Goal: Task Accomplishment & Management: Use online tool/utility

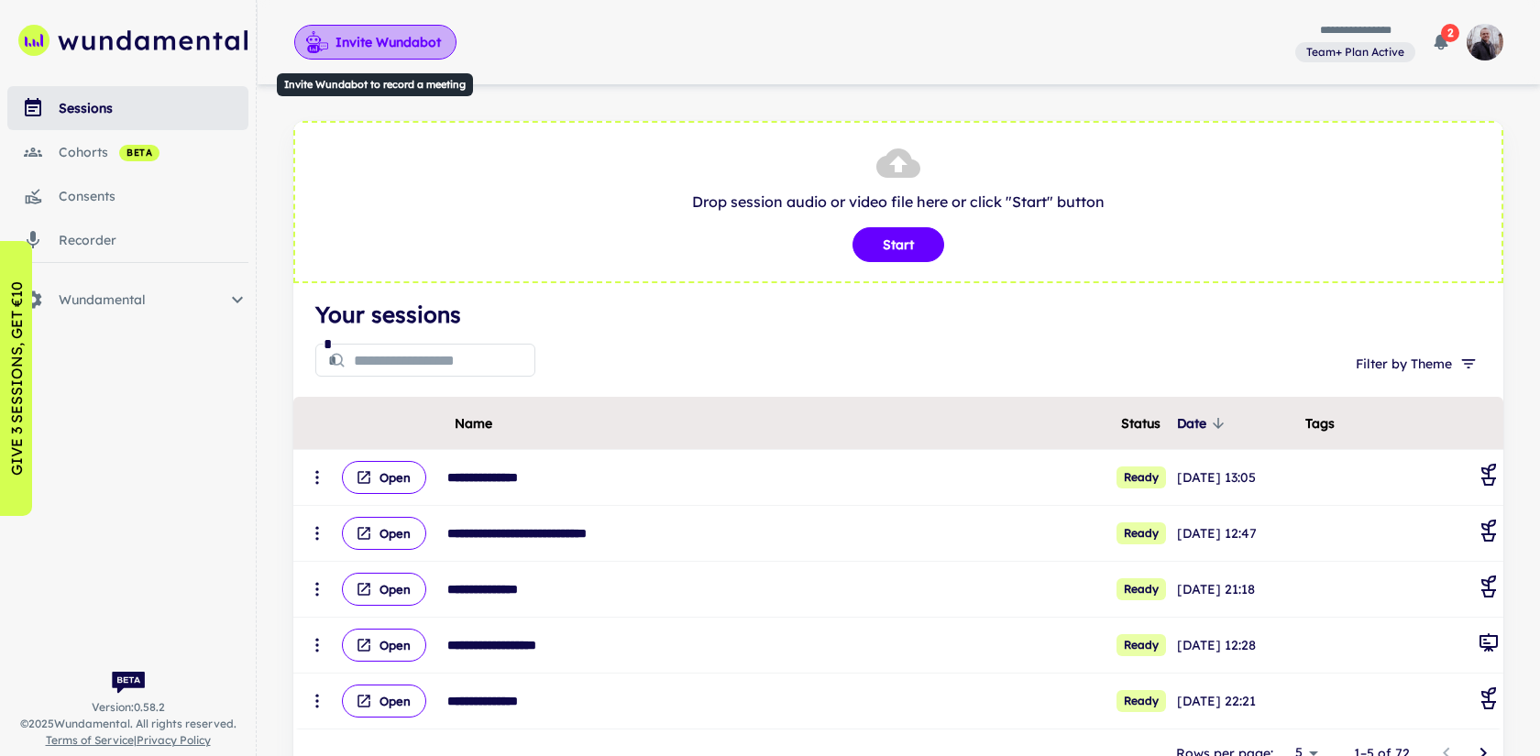
click at [408, 48] on button "Invite Wundabot" at bounding box center [375, 42] width 162 height 35
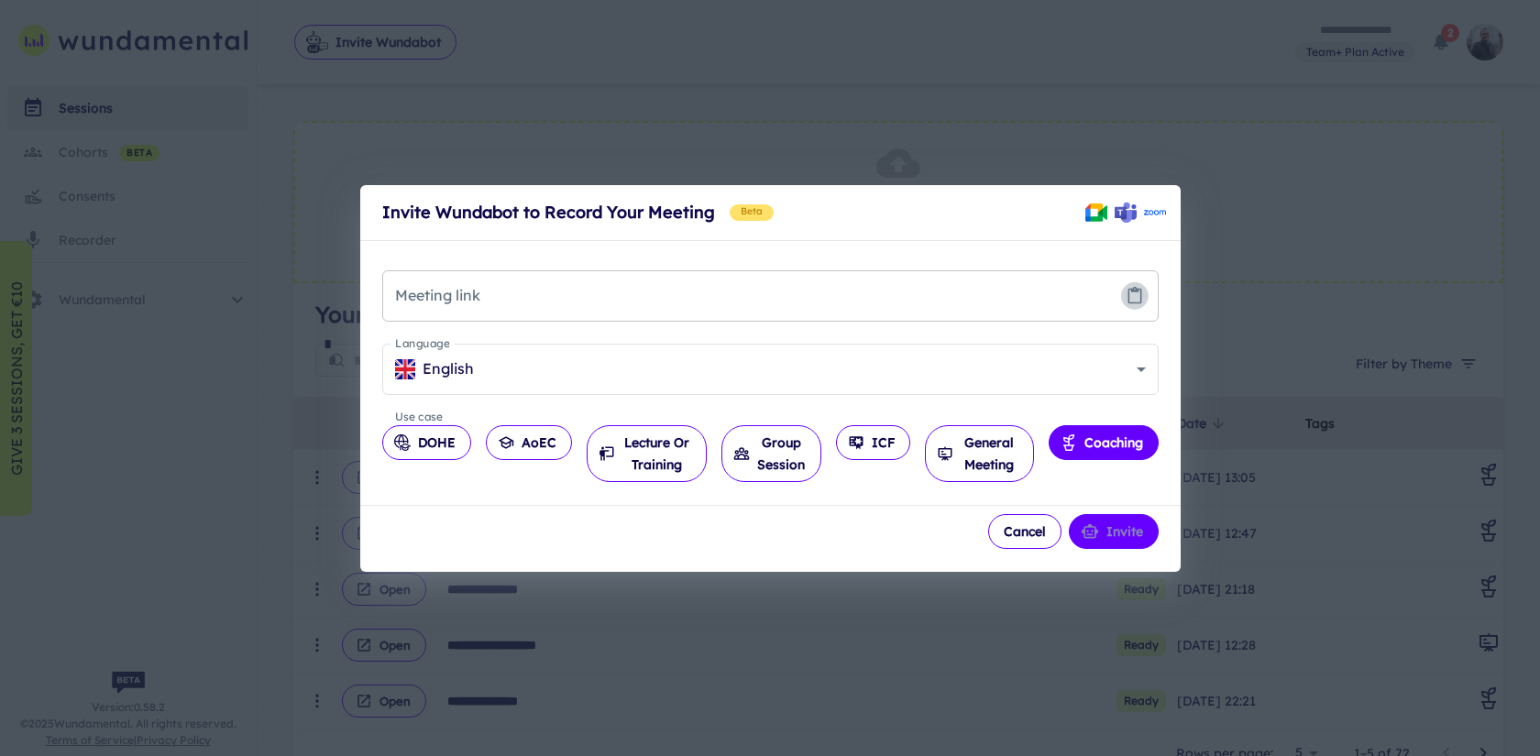
click at [1128, 302] on icon "Paste from clipboard" at bounding box center [1134, 295] width 14 height 16
click at [962, 439] on button "General Meeting" at bounding box center [979, 453] width 108 height 57
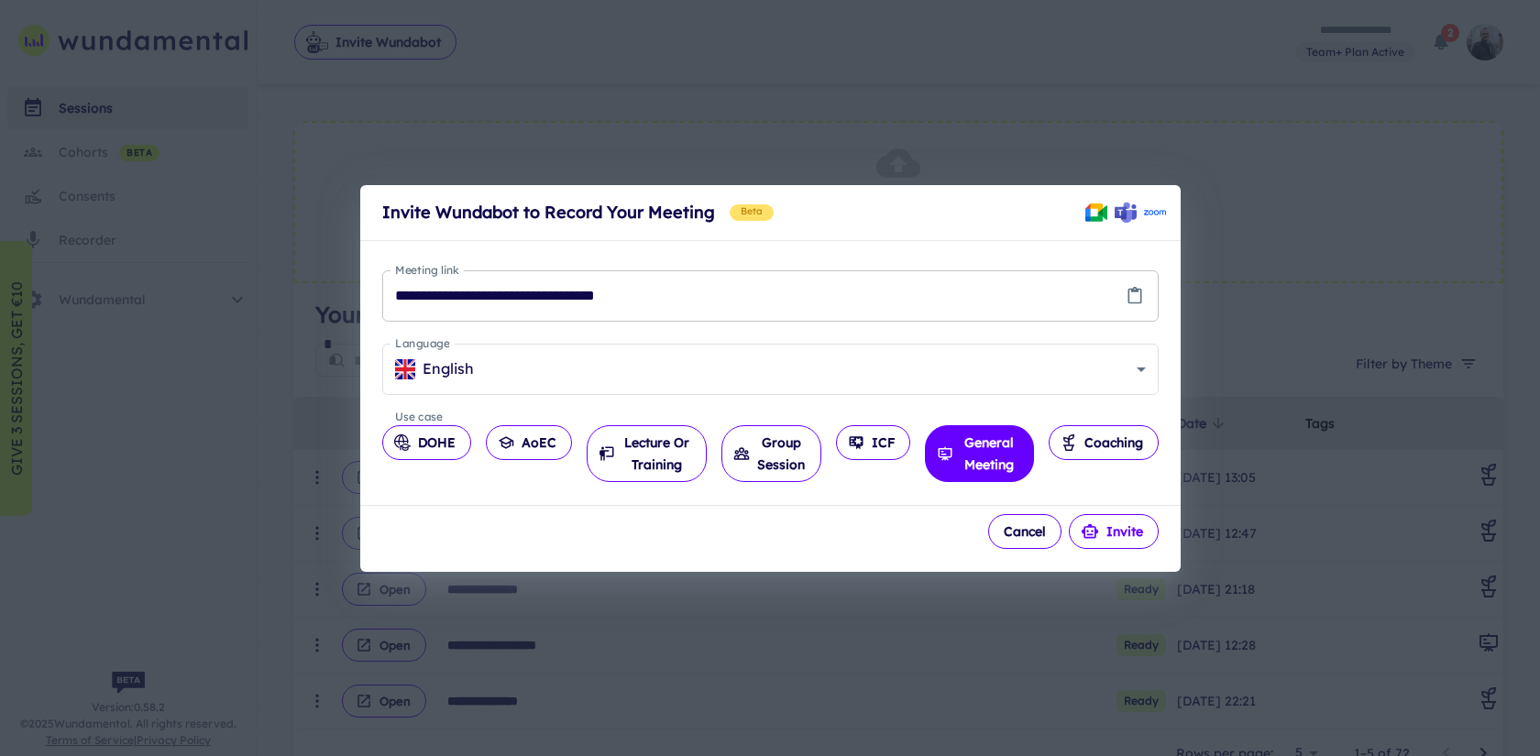
click at [1118, 527] on button "Invite" at bounding box center [1114, 531] width 90 height 35
type input "**********"
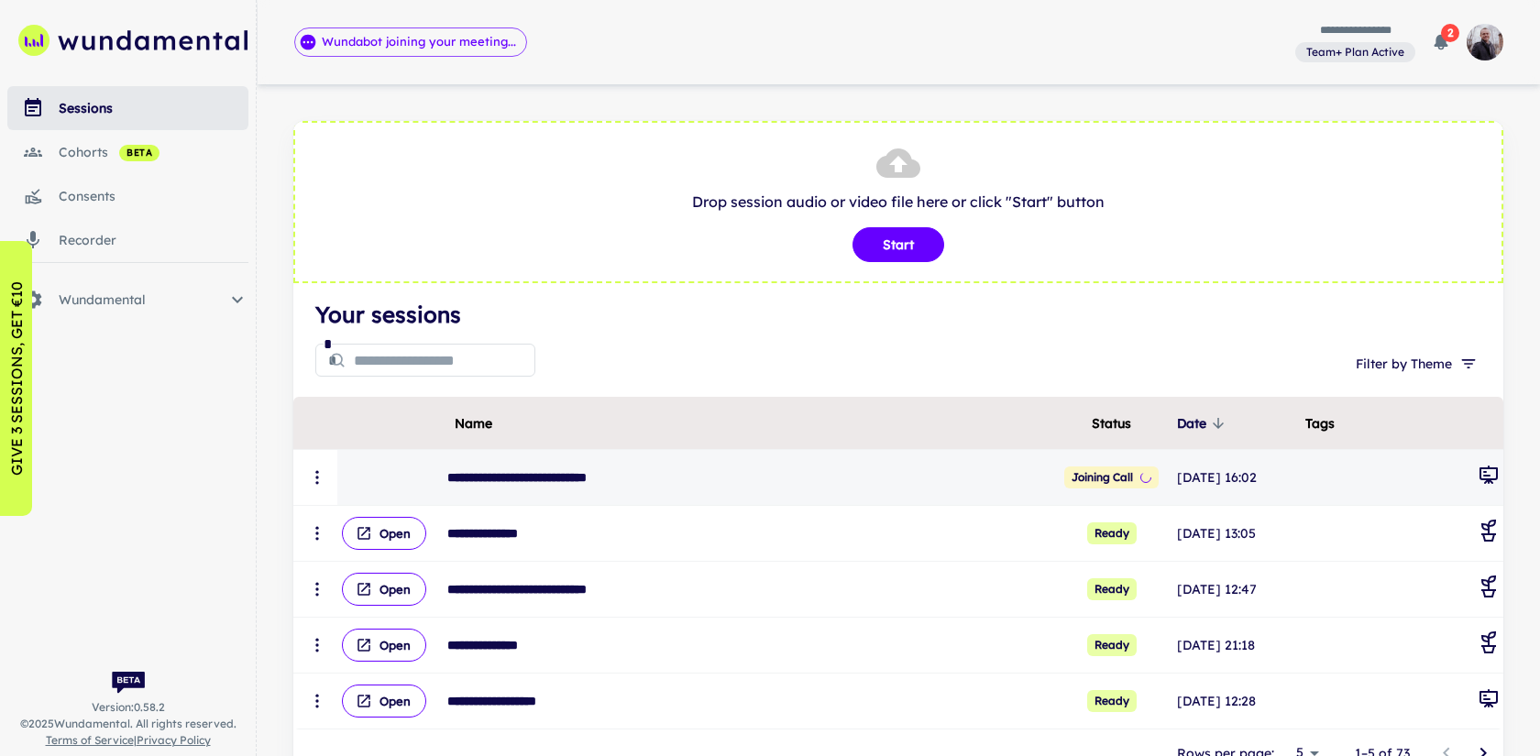
click at [314, 485] on icon "scrollable content" at bounding box center [317, 477] width 18 height 18
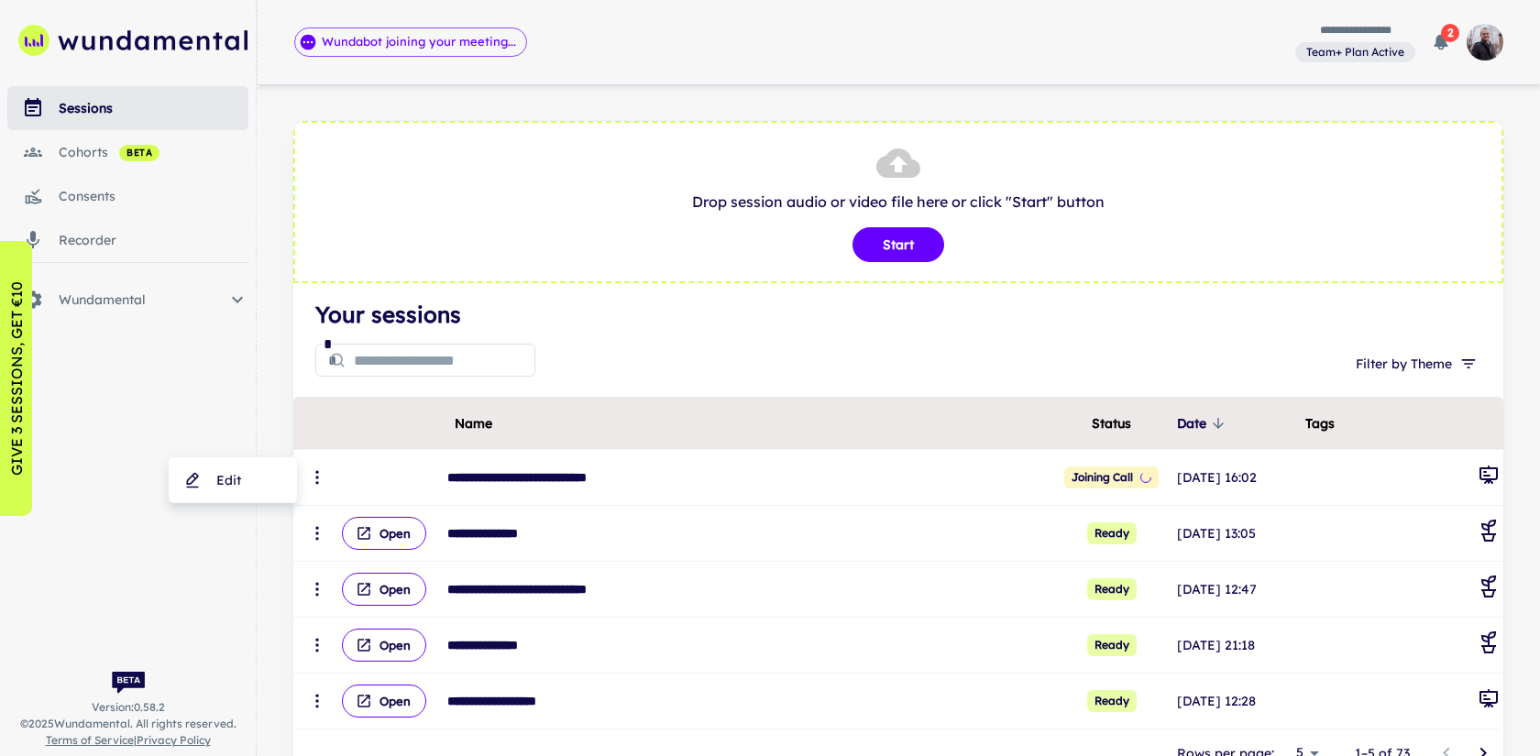
click at [643, 360] on div at bounding box center [770, 378] width 1540 height 756
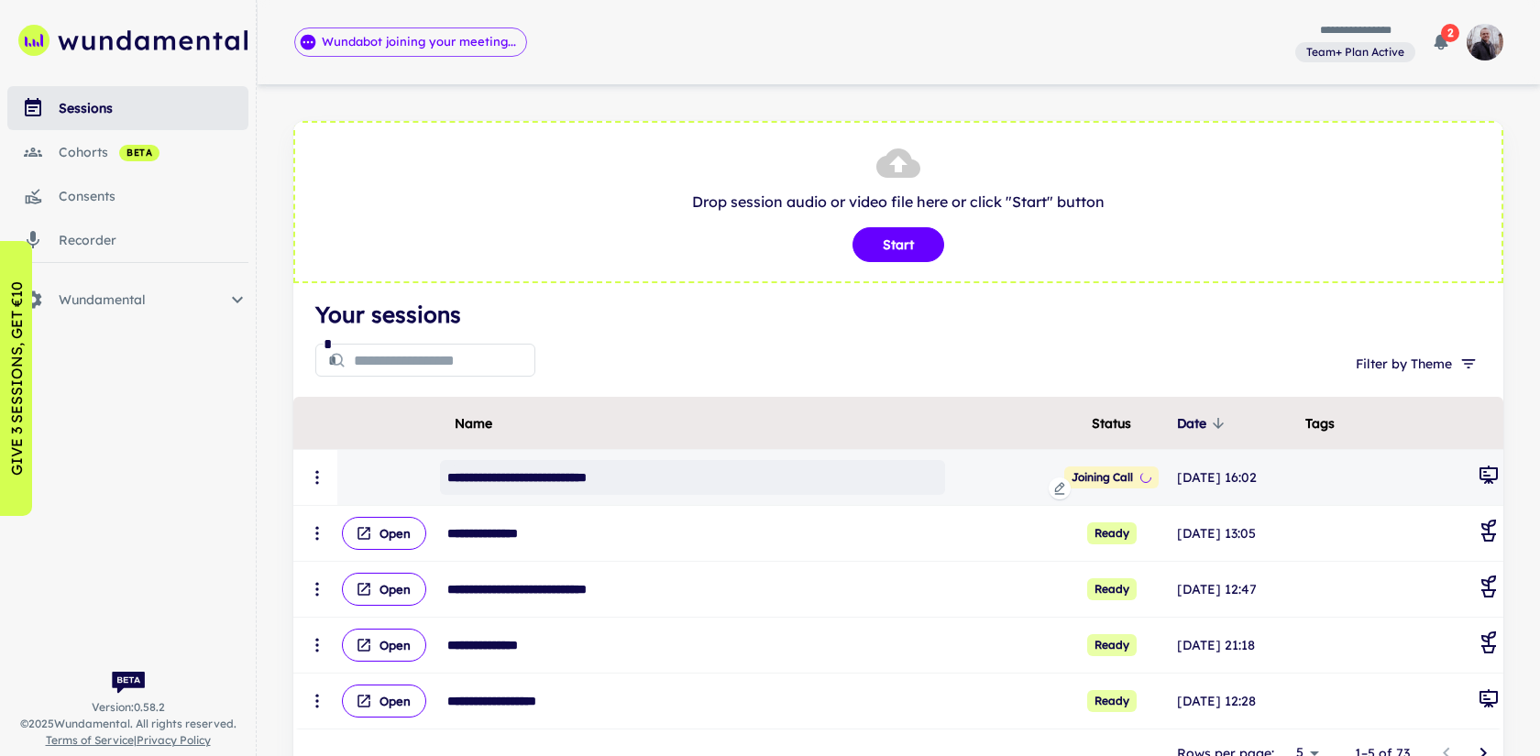
click at [485, 478] on div "**********" at bounding box center [692, 477] width 505 height 35
click at [485, 478] on input "**********" at bounding box center [738, 477] width 565 height 33
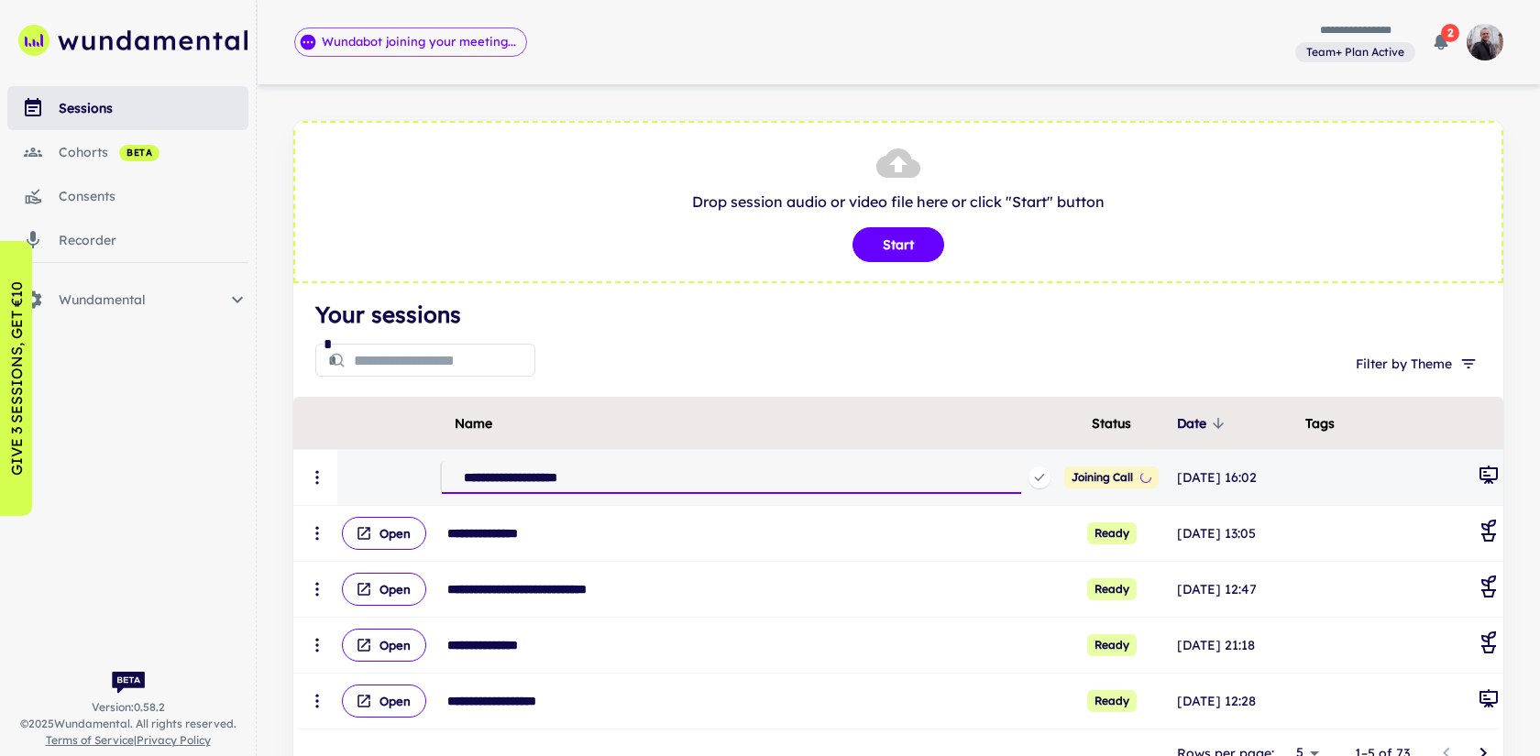
type input "**********"
click at [1442, 43] on icon "button" at bounding box center [1441, 43] width 14 height 16
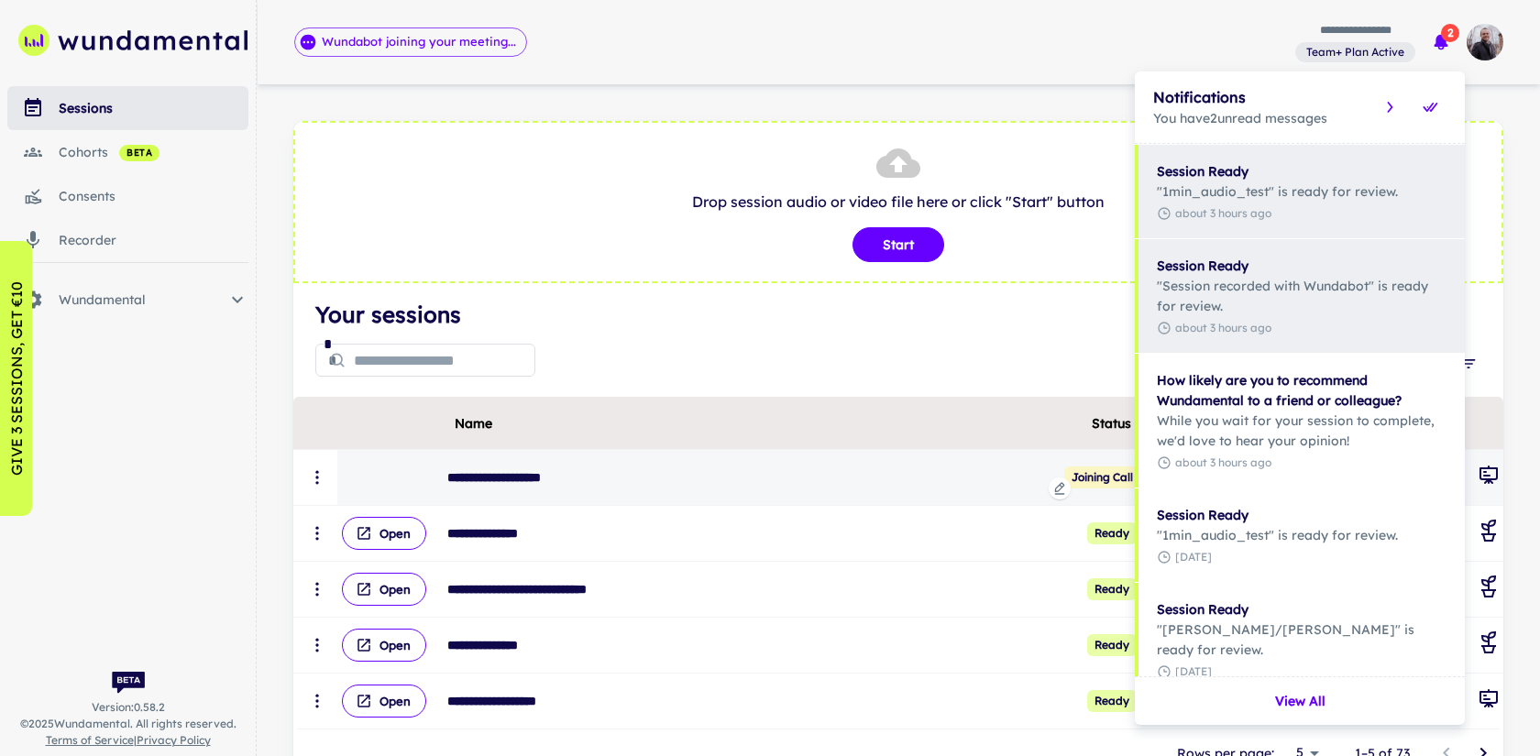
click at [896, 95] on div at bounding box center [770, 378] width 1540 height 756
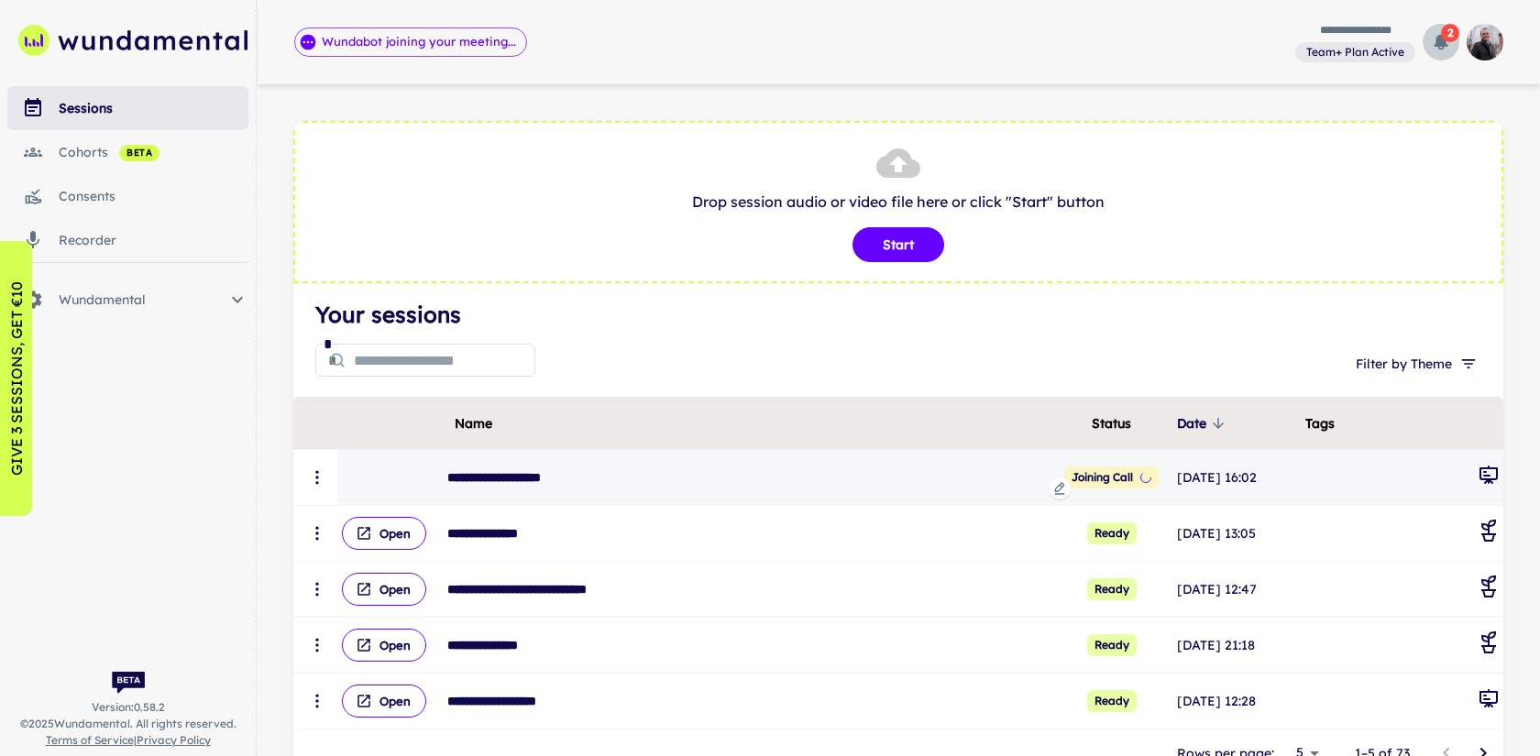
click at [1442, 31] on span "2" at bounding box center [1450, 33] width 18 height 18
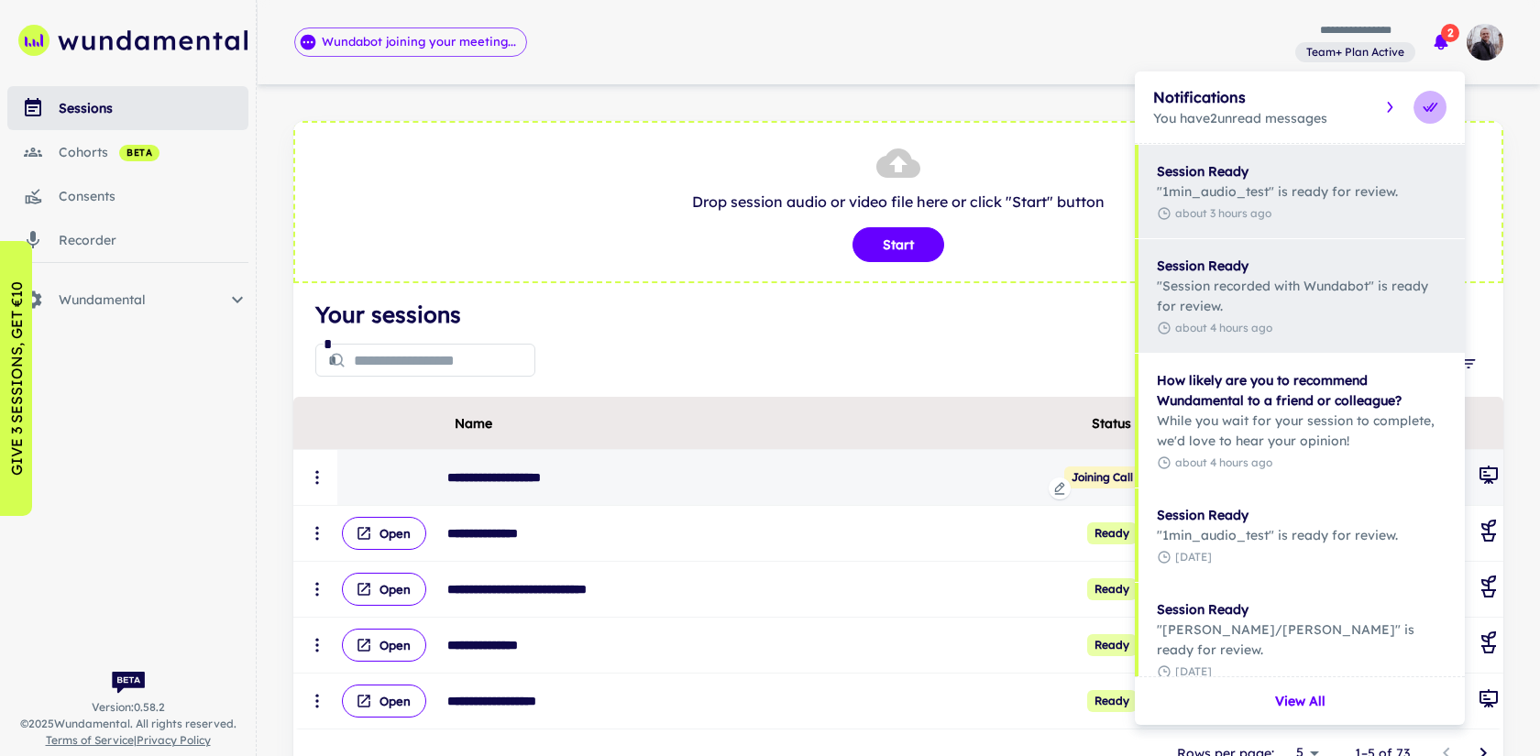
click at [1428, 111] on icon "Mark all as read" at bounding box center [1429, 107] width 18 height 18
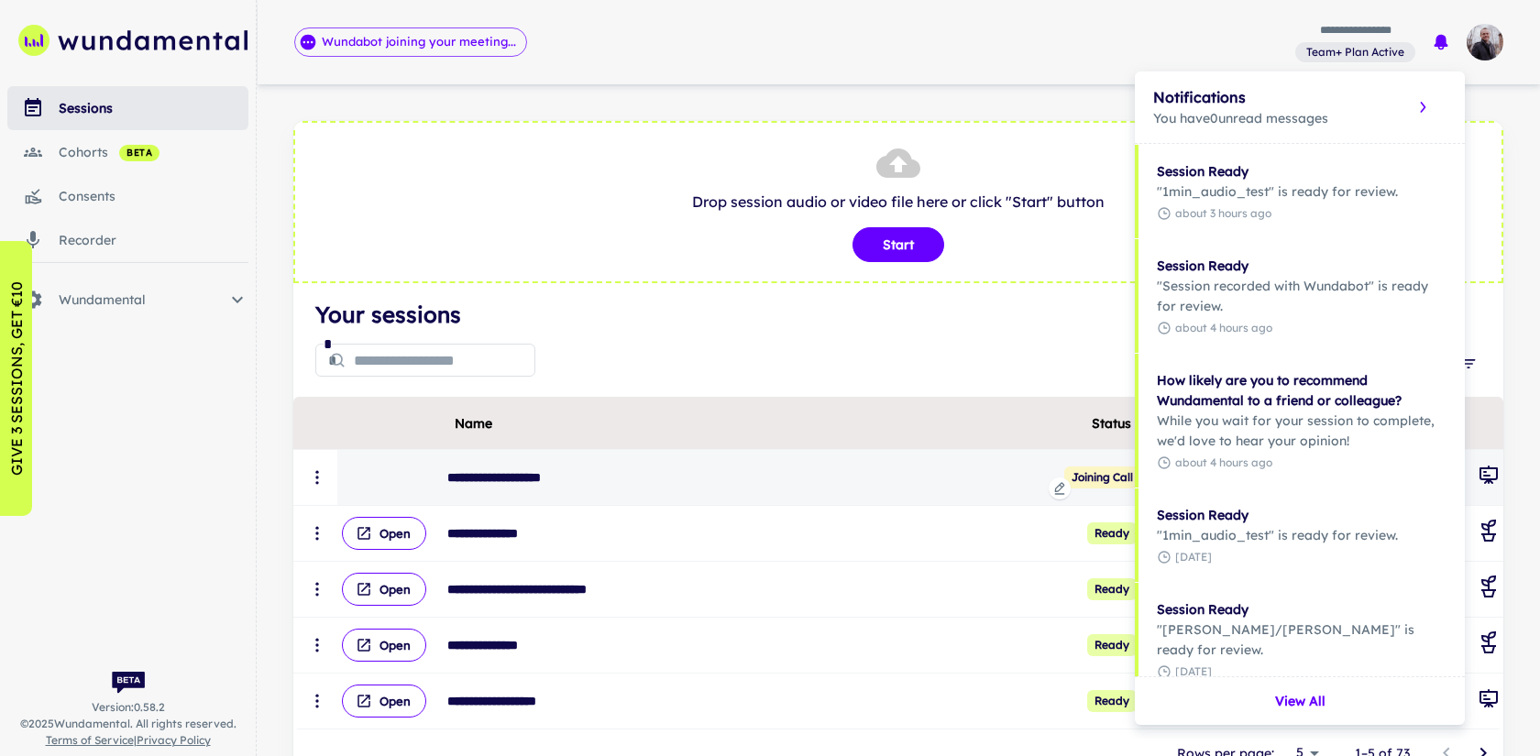
click at [918, 105] on div at bounding box center [770, 378] width 1540 height 756
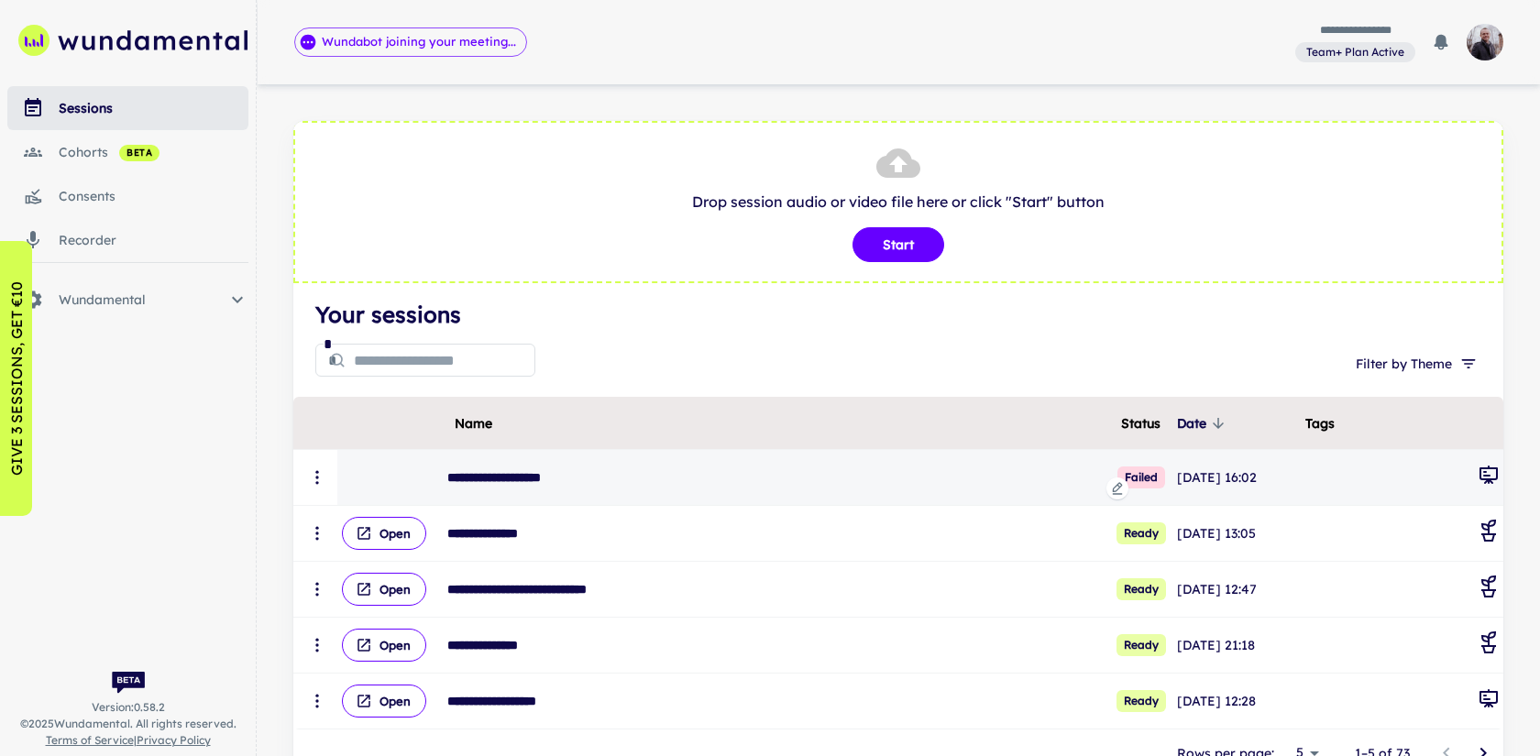
click at [320, 482] on icon "scrollable content" at bounding box center [317, 477] width 18 height 18
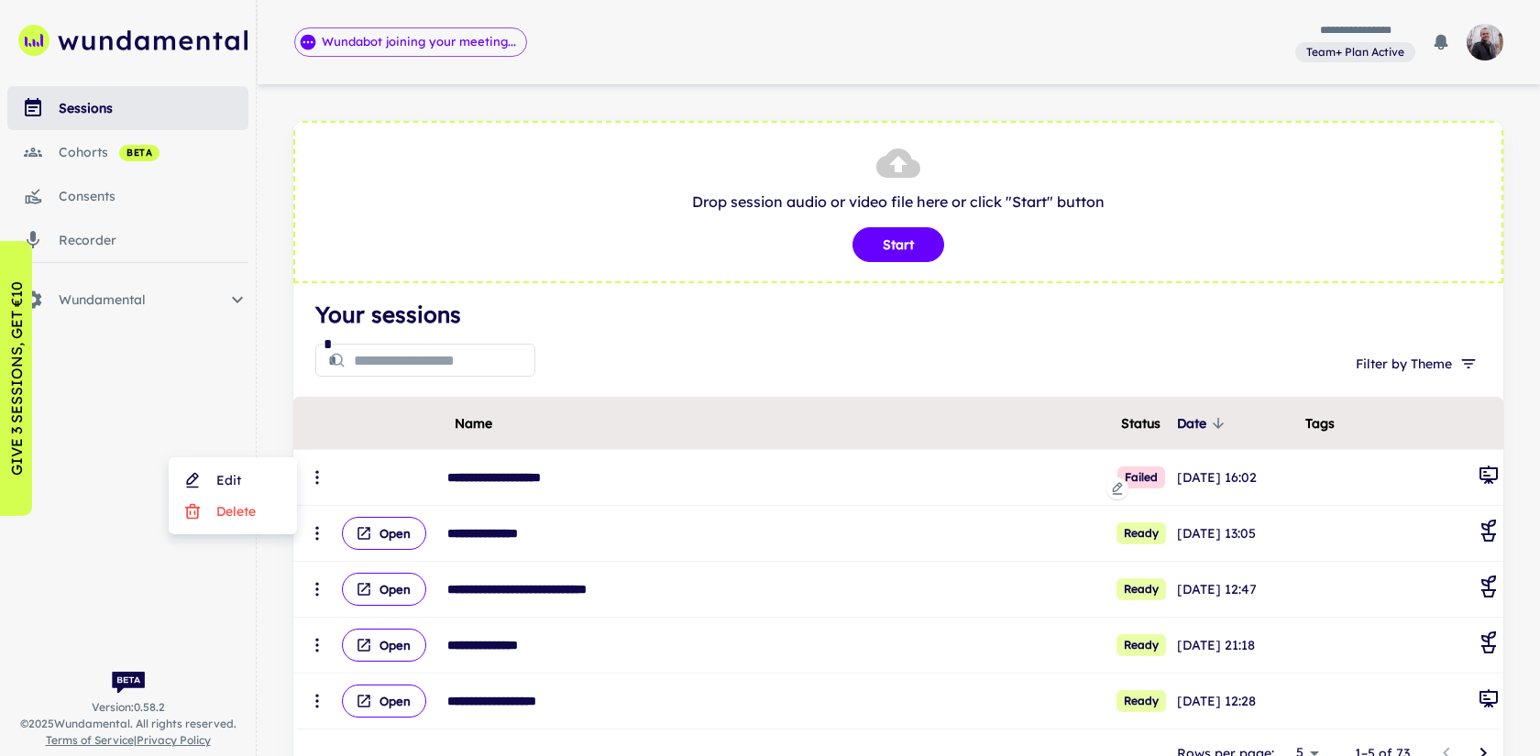
click at [662, 325] on div at bounding box center [770, 378] width 1540 height 756
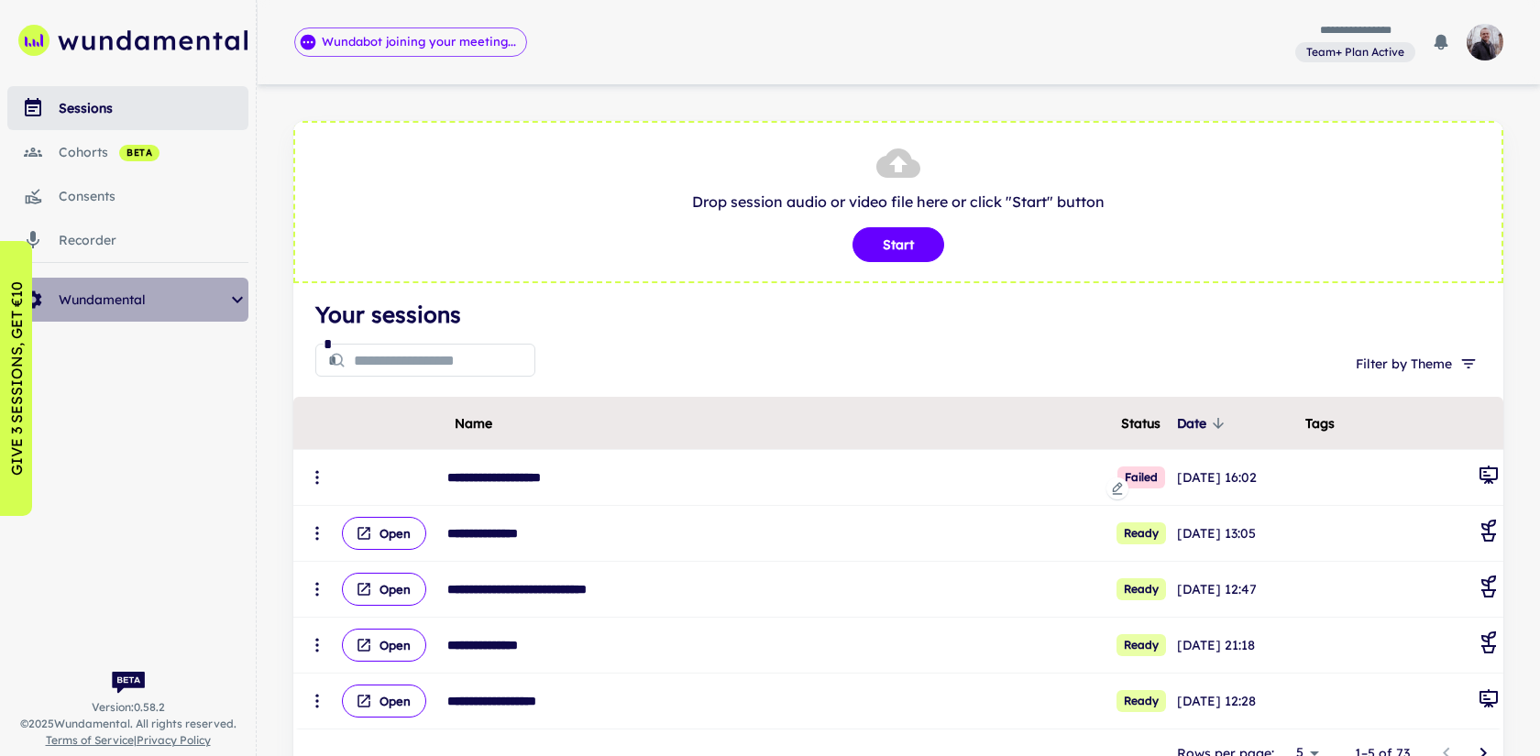
click at [188, 293] on span "Wundamental" at bounding box center [143, 300] width 168 height 20
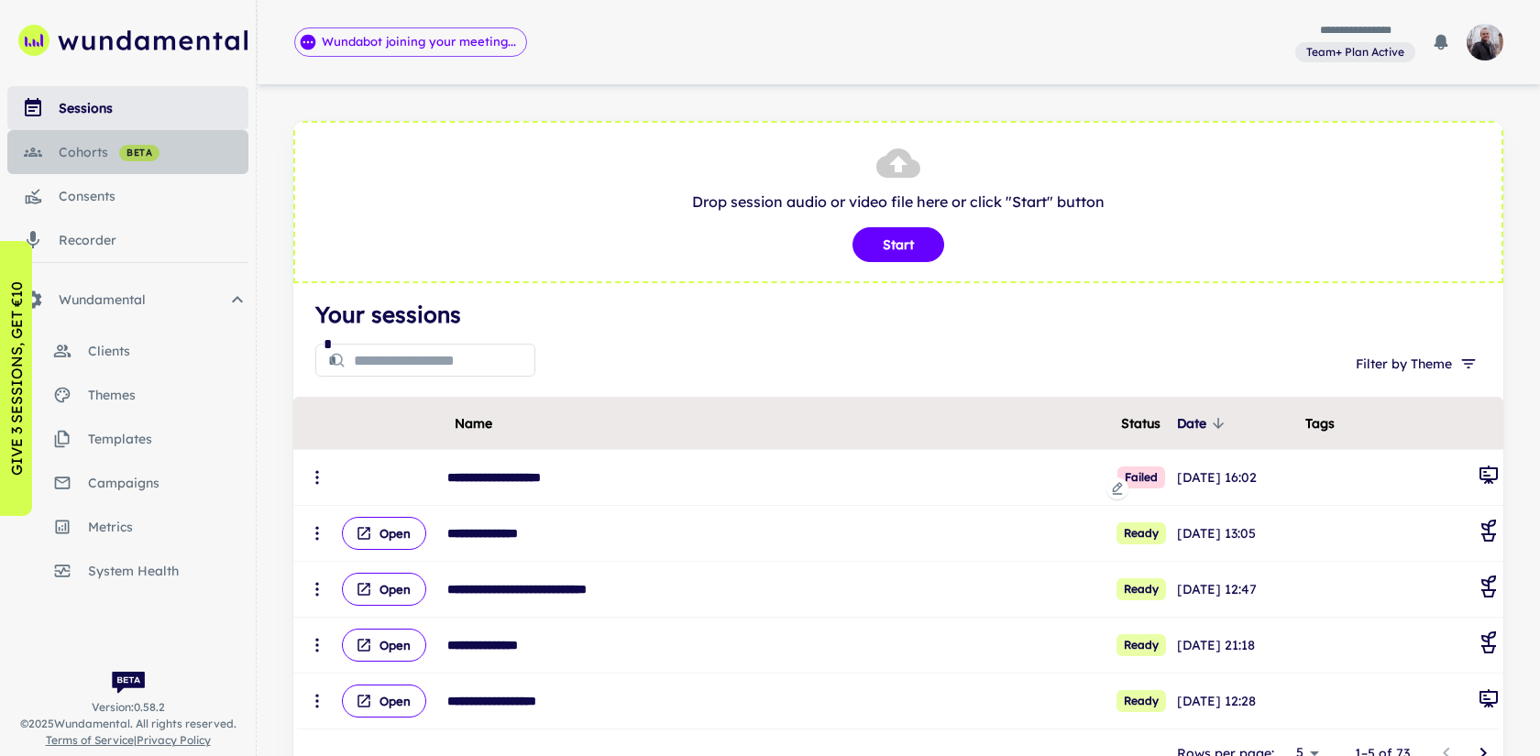
click at [111, 168] on link "cohorts beta" at bounding box center [127, 152] width 241 height 44
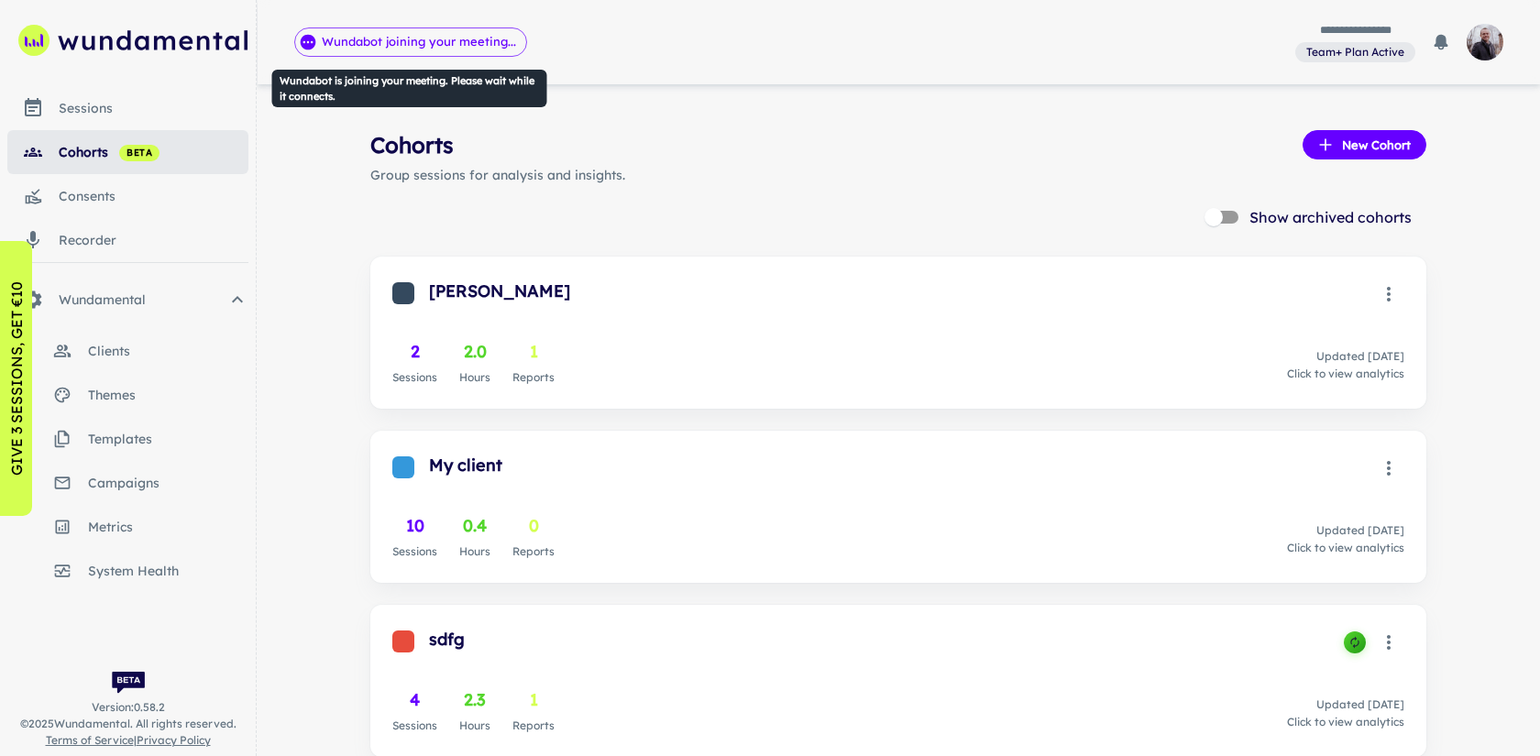
click at [423, 42] on span "Wundabot joining your meeting..." at bounding box center [419, 42] width 214 height 18
click at [337, 197] on div "Cohorts New Cohort Group sessions for analysis and insights. Show archived coho…" at bounding box center [898, 600] width 1283 height 1201
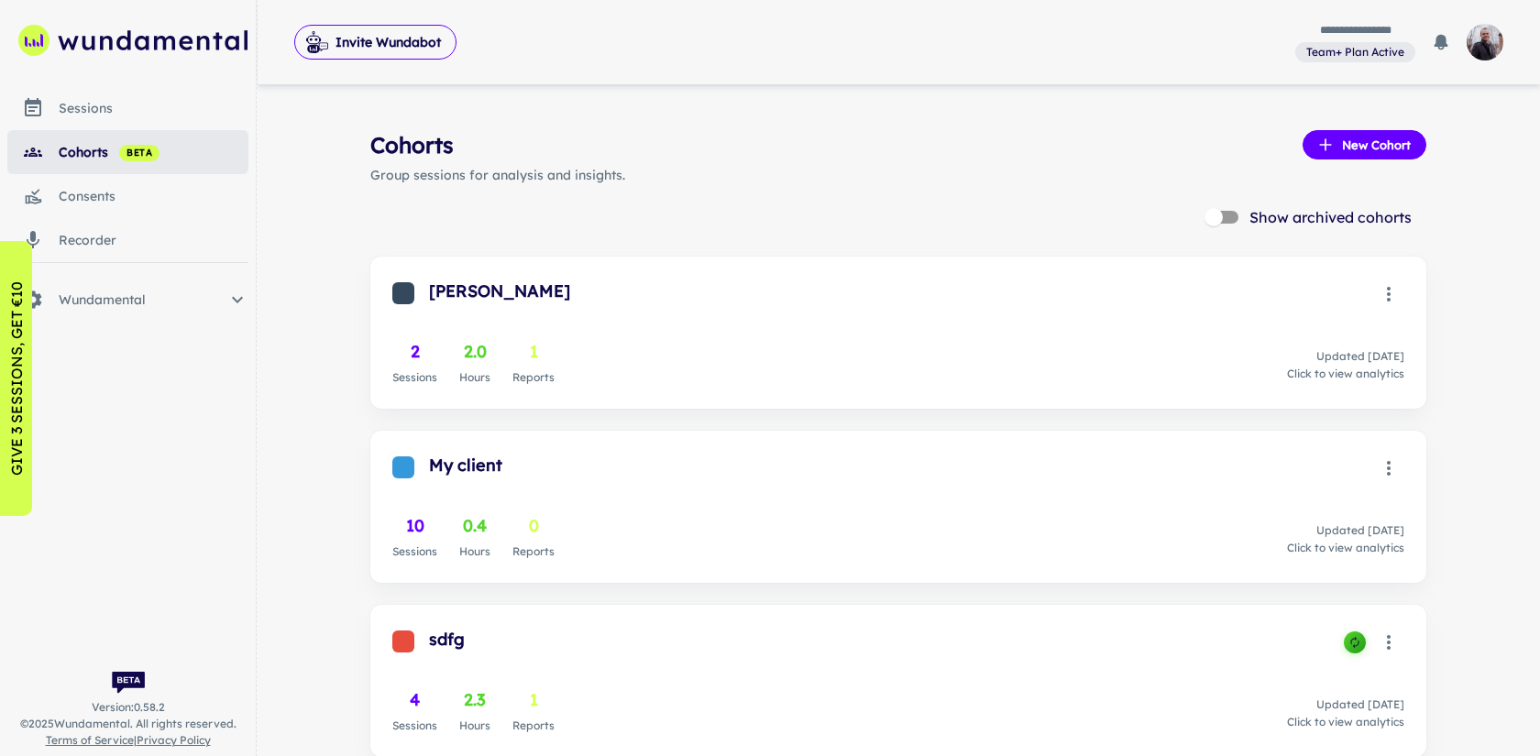
click at [118, 116] on div "sessions" at bounding box center [154, 108] width 190 height 20
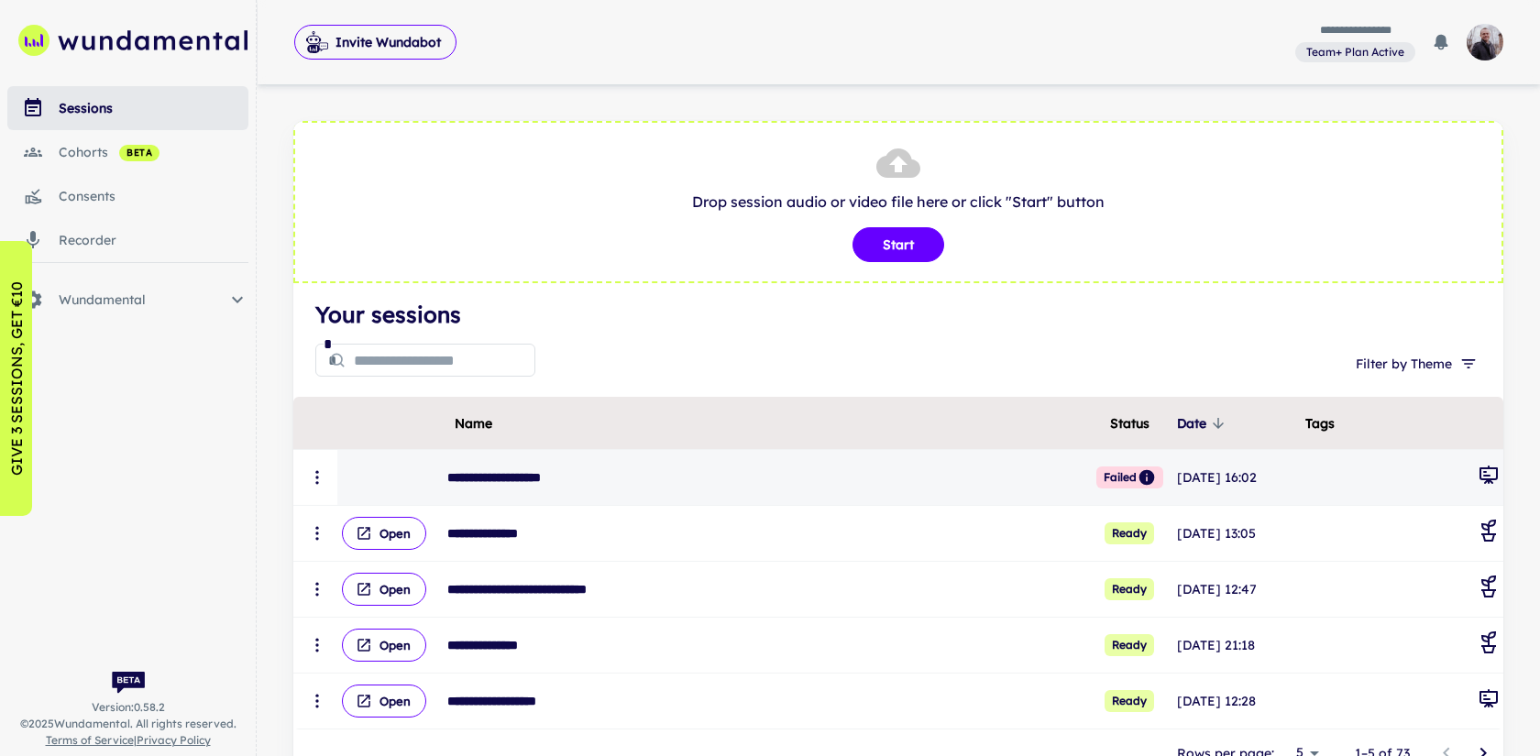
click at [316, 485] on icon "scrollable content" at bounding box center [317, 477] width 18 height 18
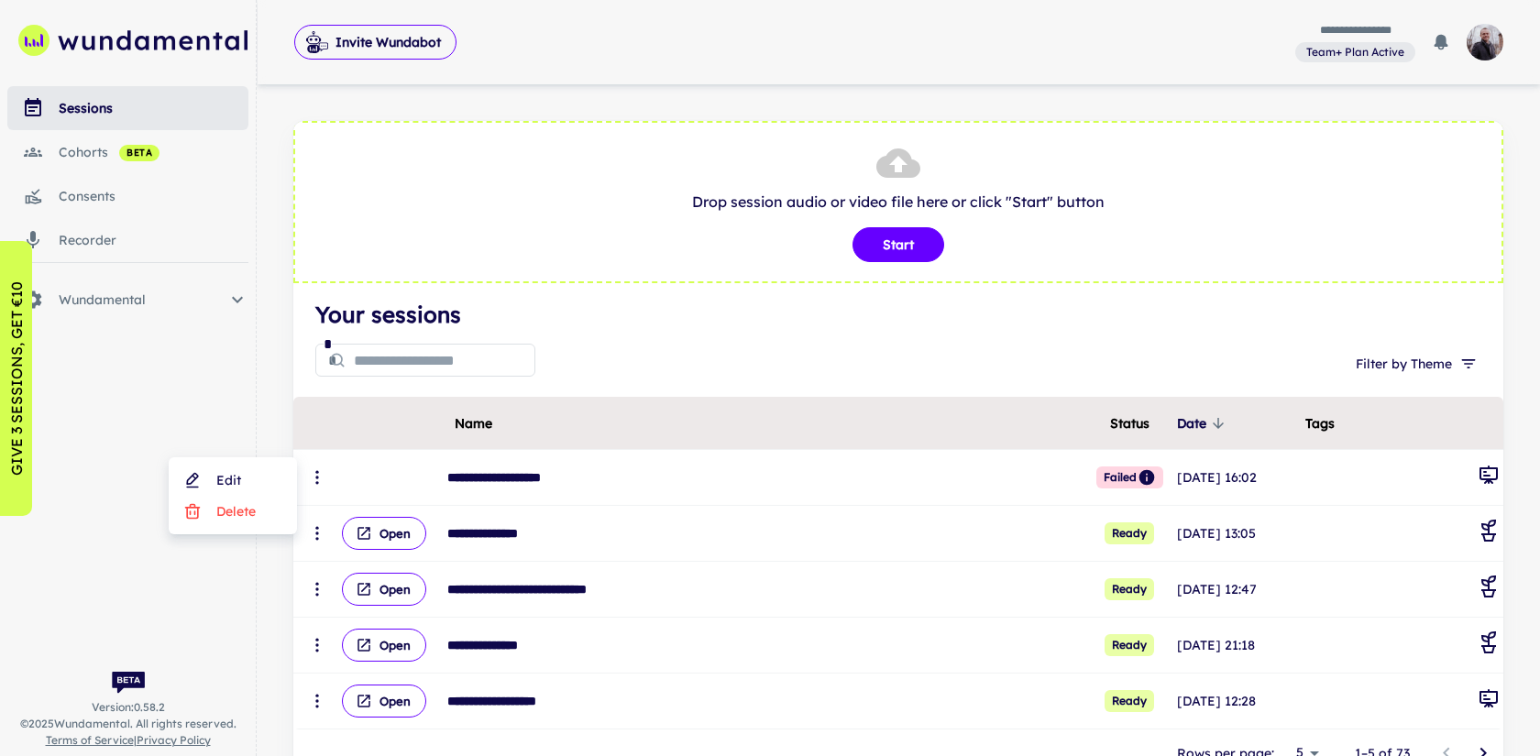
click at [683, 324] on div at bounding box center [770, 378] width 1540 height 756
click at [382, 42] on button "Invite Wundabot" at bounding box center [375, 42] width 162 height 35
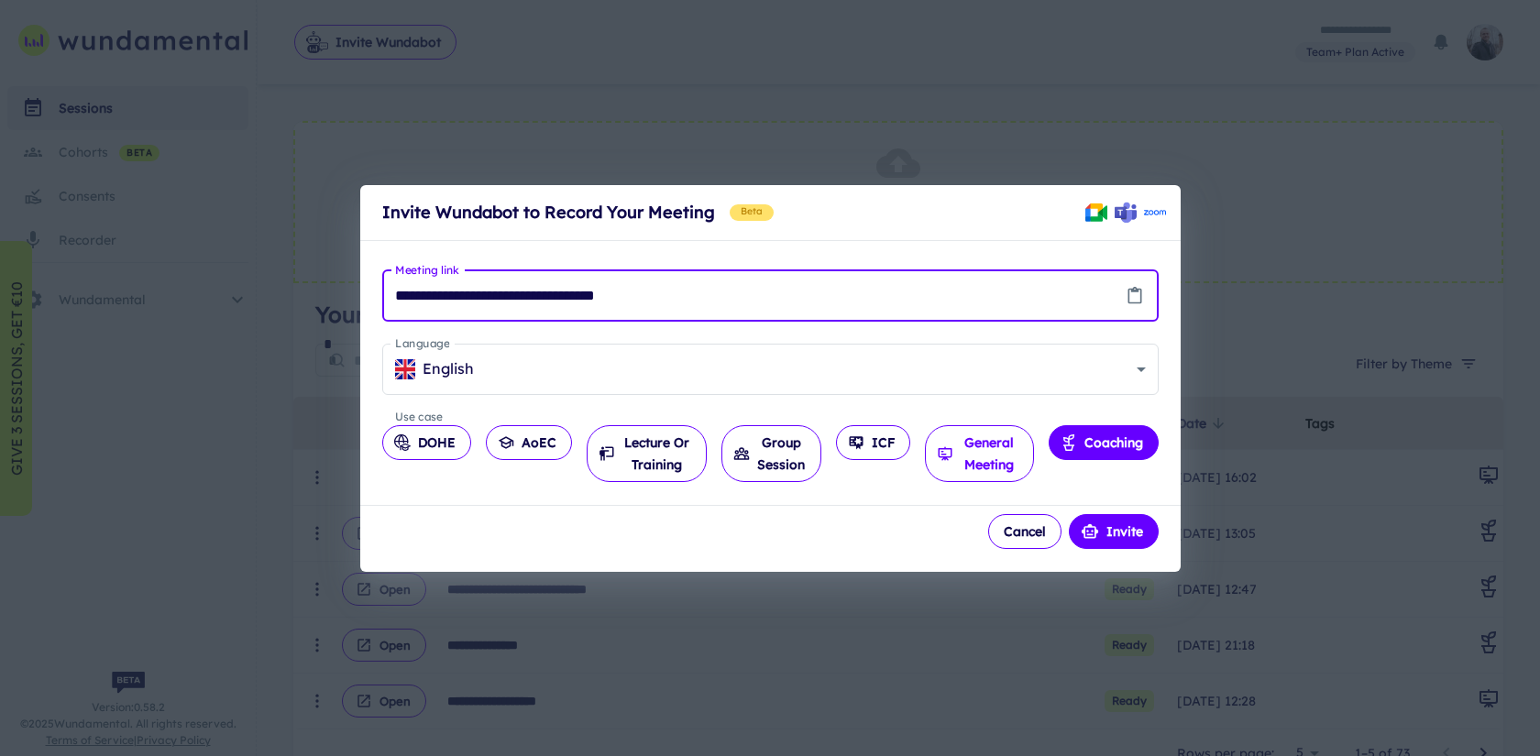
type input "**********"
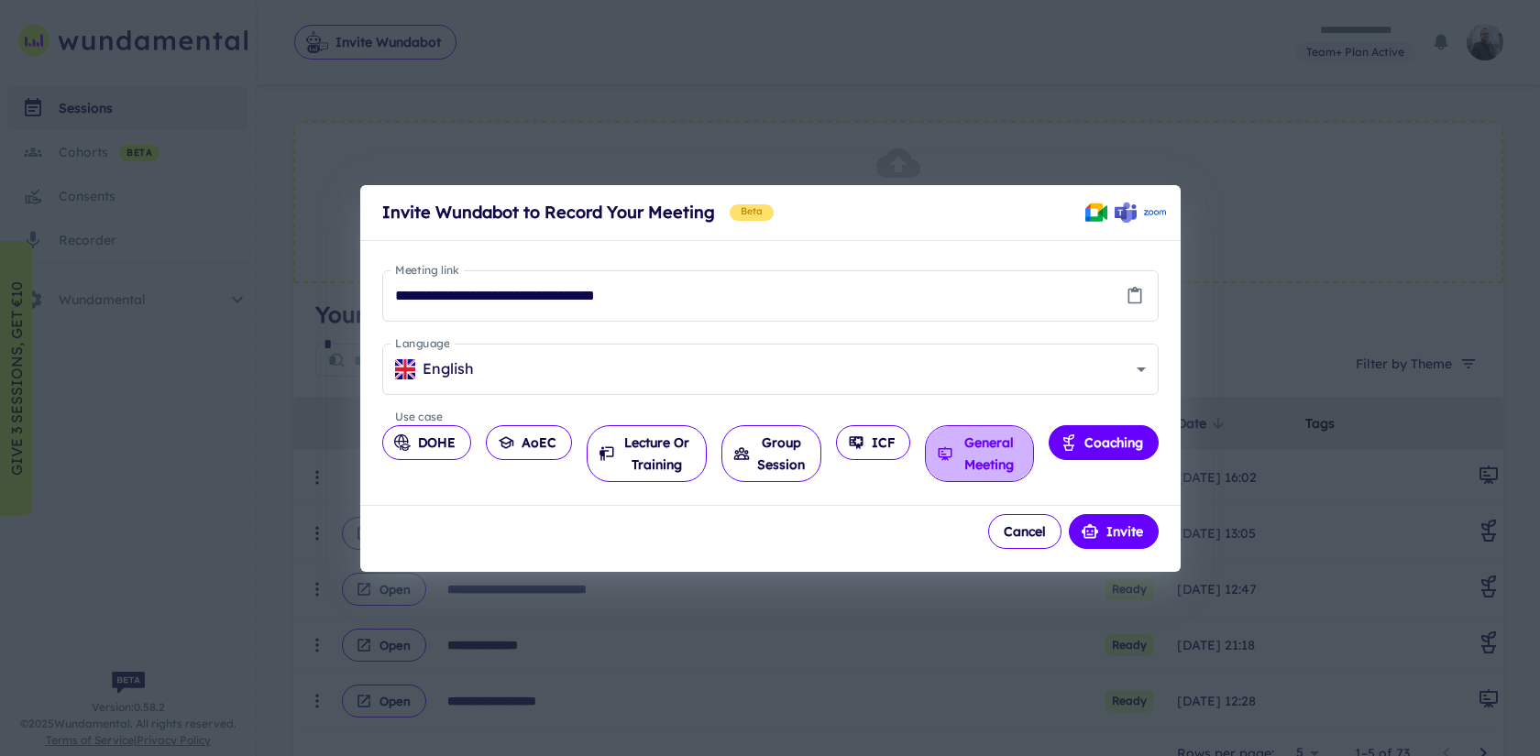
click at [994, 447] on button "General Meeting" at bounding box center [979, 453] width 108 height 57
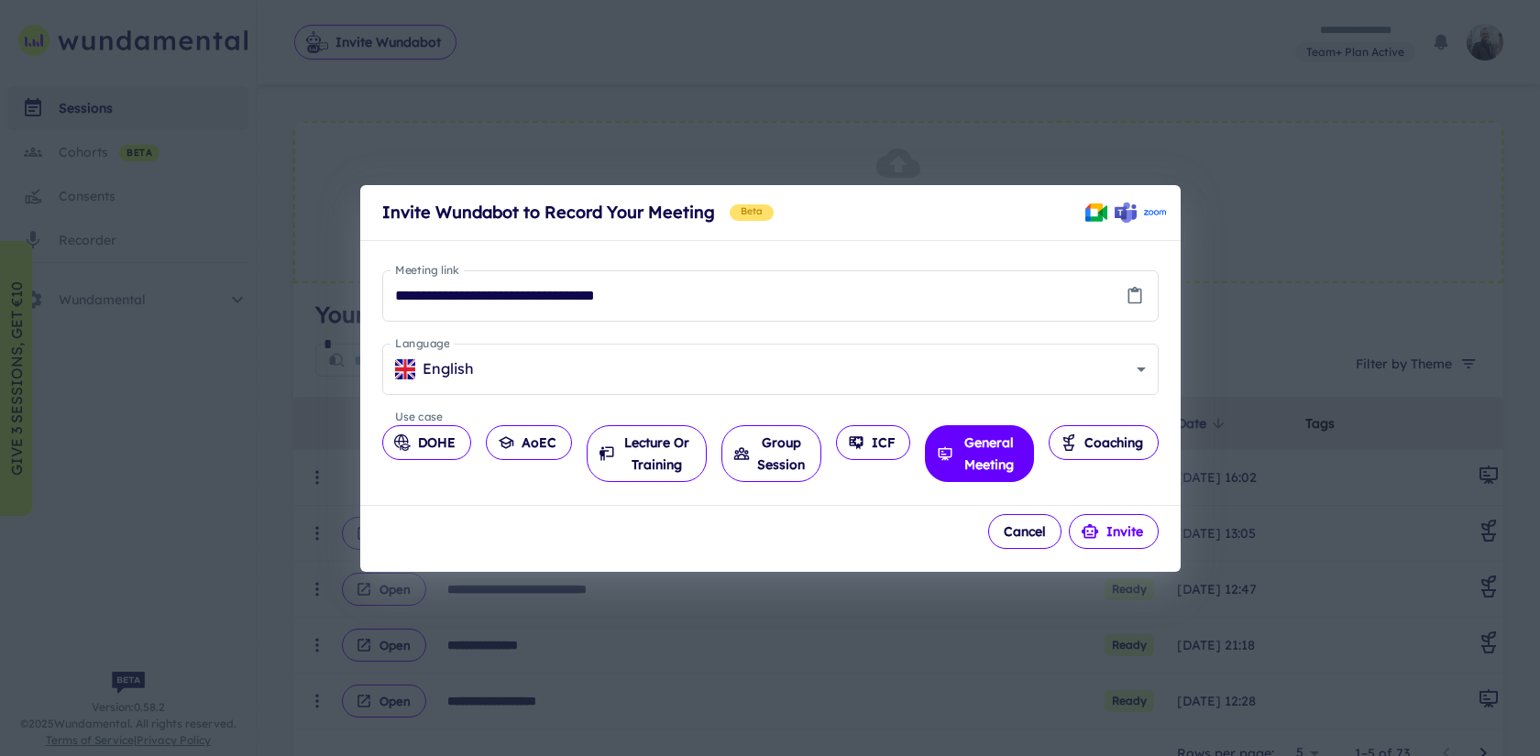
click at [1137, 537] on button "Invite" at bounding box center [1114, 531] width 90 height 35
